Goal: Task Accomplishment & Management: Use online tool/utility

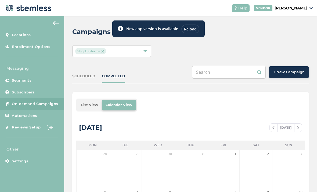
click at [280, 69] on span "+ New Campaign" at bounding box center [288, 71] width 31 height 5
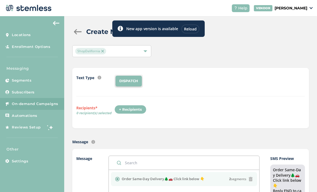
click at [130, 105] on div "+ Recipients" at bounding box center [131, 109] width 32 height 9
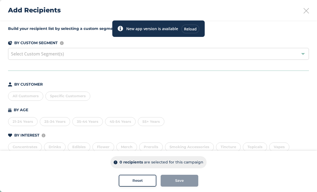
click at [27, 95] on div "All Customers" at bounding box center [25, 95] width 35 height 9
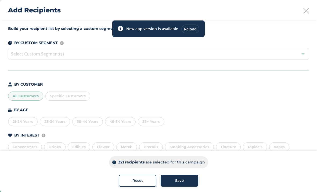
click at [179, 179] on span "Save" at bounding box center [179, 180] width 9 height 5
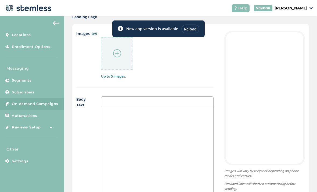
scroll to position [249, 0]
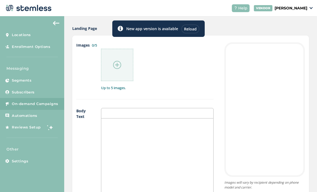
click at [116, 61] on img at bounding box center [117, 65] width 8 height 8
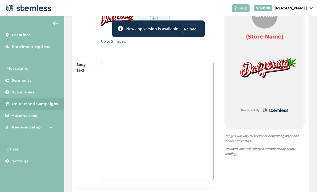
scroll to position [301, 0]
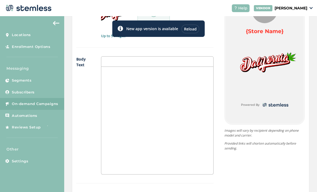
click at [176, 90] on div at bounding box center [157, 120] width 112 height 107
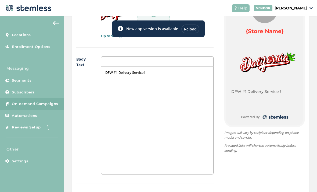
click at [215, 19] on div "{Store Logo} {Store Name} DFW #1 Delivery Service ! Powered By Images will vary…" at bounding box center [259, 123] width 91 height 266
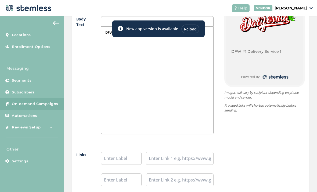
scroll to position [402, 0]
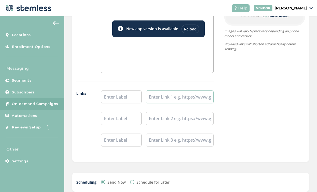
click at [179, 90] on input "text" at bounding box center [180, 96] width 68 height 13
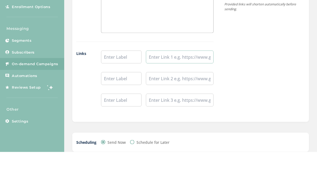
click at [161, 90] on input "text" at bounding box center [180, 96] width 68 height 13
paste input "[URL][DOMAIN_NAME]"
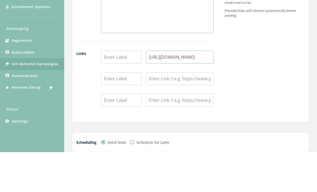
type input "[URL][DOMAIN_NAME]"
click at [127, 90] on input "text" at bounding box center [121, 96] width 41 height 13
click at [115, 90] on input "Same Day Delivery" at bounding box center [121, 96] width 41 height 13
type input "Same-Day Delivery"
click at [289, 50] on div "{Store Logo} {Store Name} DFW #1 Delivery Service ! Same-Day Delivery Powered B…" at bounding box center [259, 22] width 91 height 266
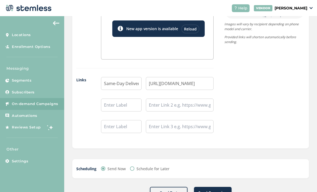
scroll to position [415, 0]
click at [216, 187] on button "Send Campaign" at bounding box center [213, 193] width 38 height 12
